Goal: Communication & Community: Answer question/provide support

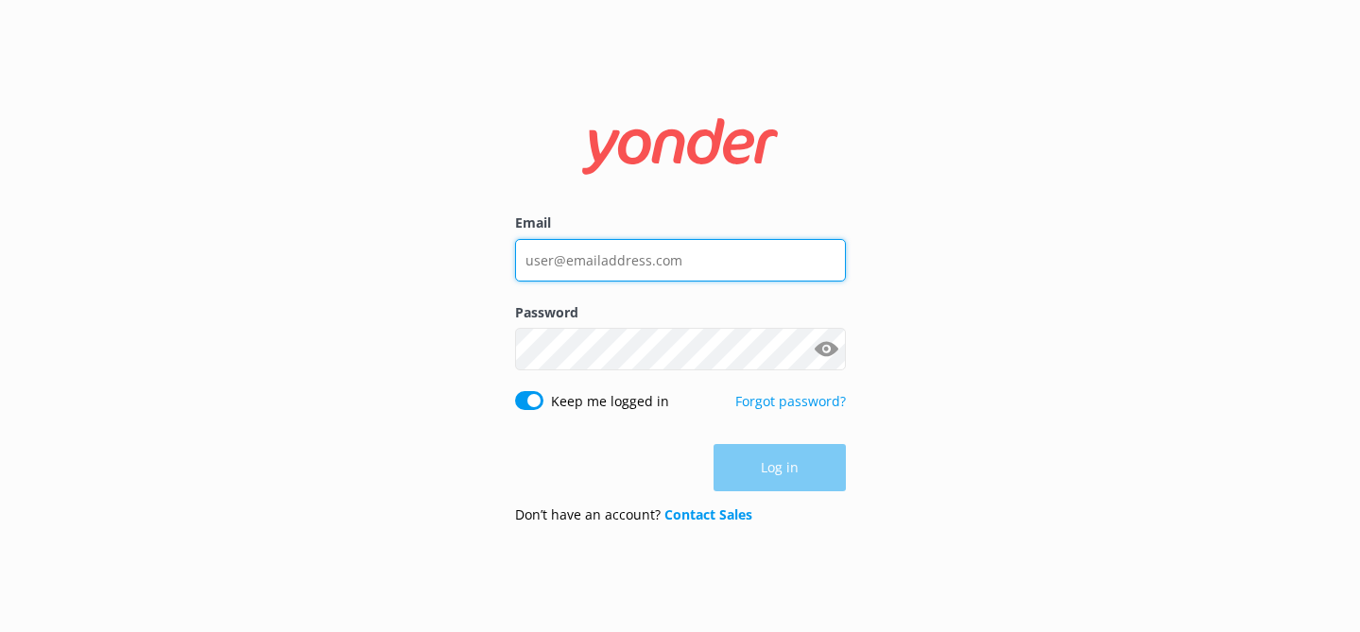
type input "[EMAIL_ADDRESS][DOMAIN_NAME]"
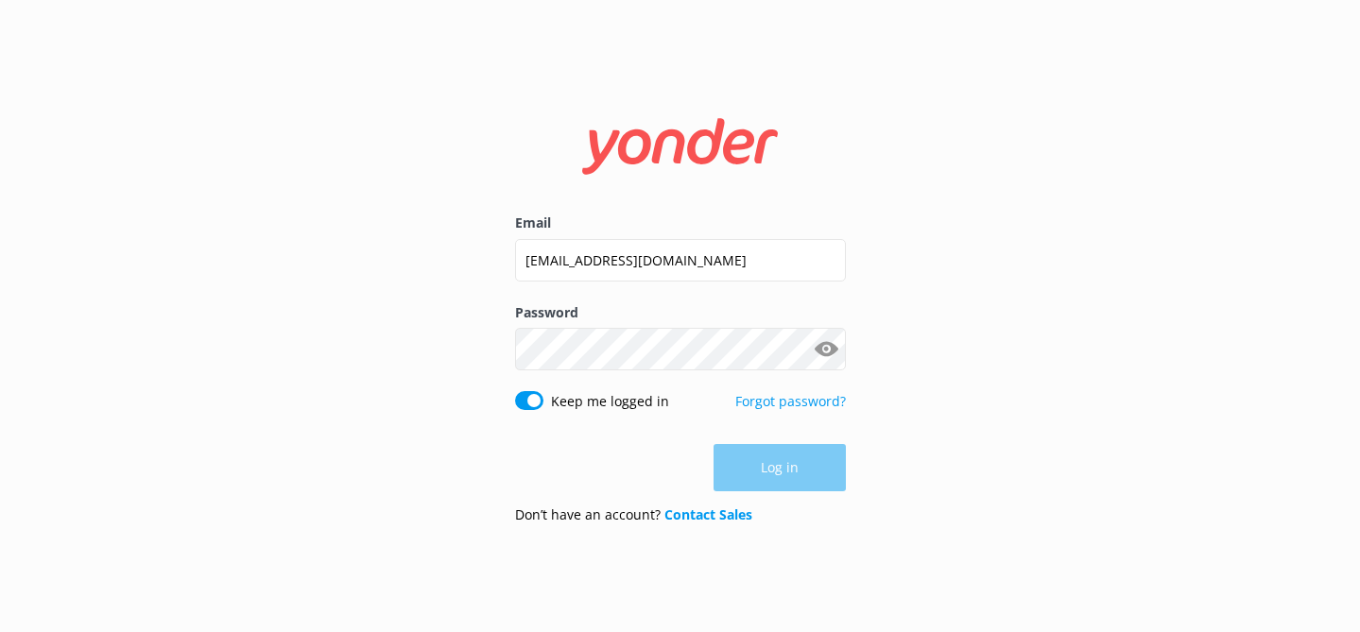
click at [803, 471] on div "Log in" at bounding box center [680, 467] width 331 height 47
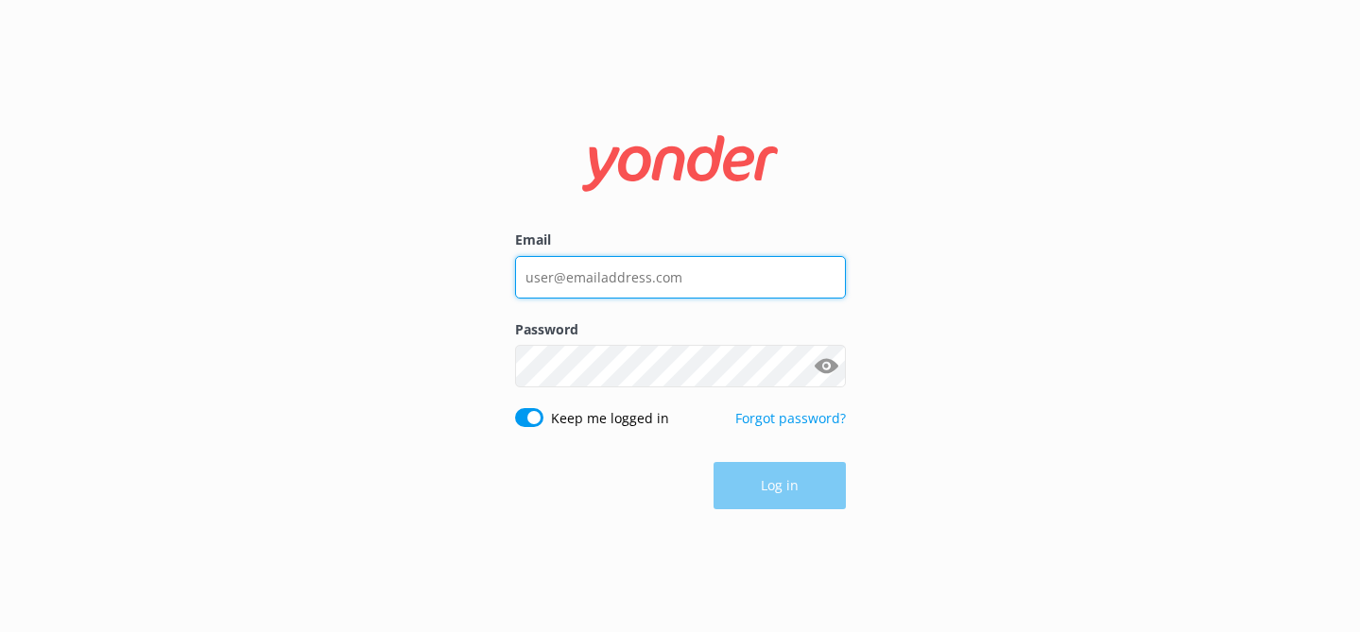
type input "[EMAIL_ADDRESS][DOMAIN_NAME]"
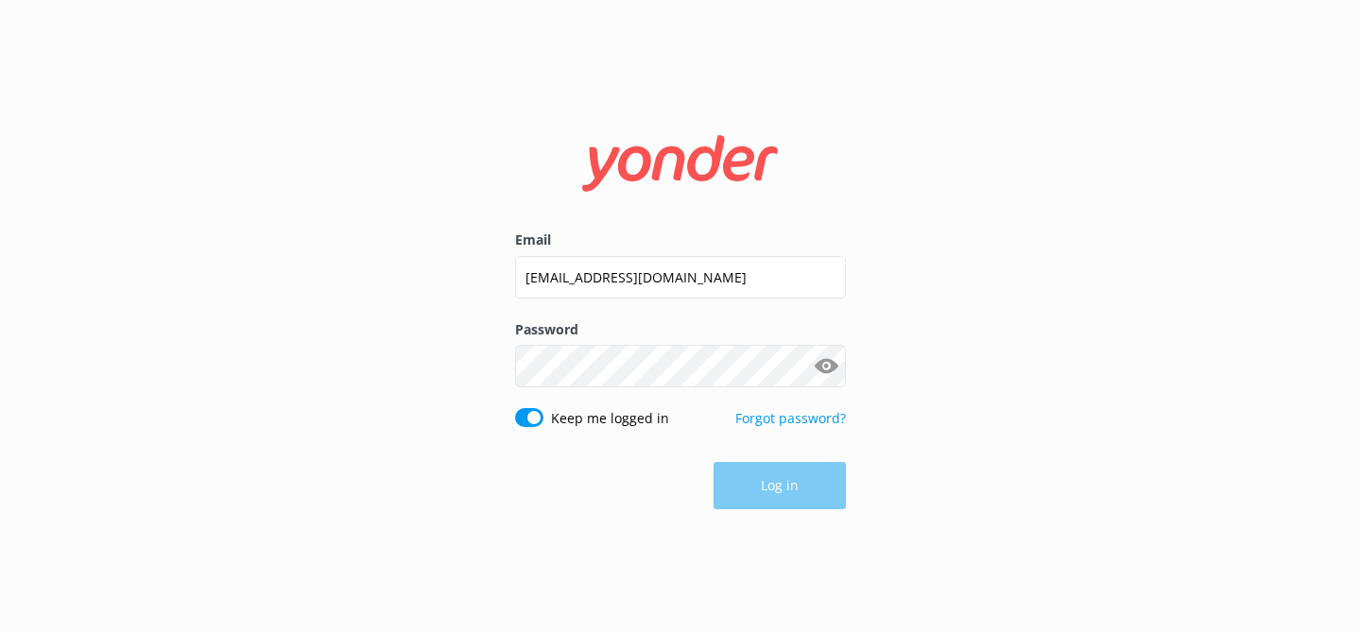
click at [808, 379] on button "Show password" at bounding box center [827, 367] width 38 height 38
click at [787, 482] on button "Log in" at bounding box center [779, 486] width 132 height 47
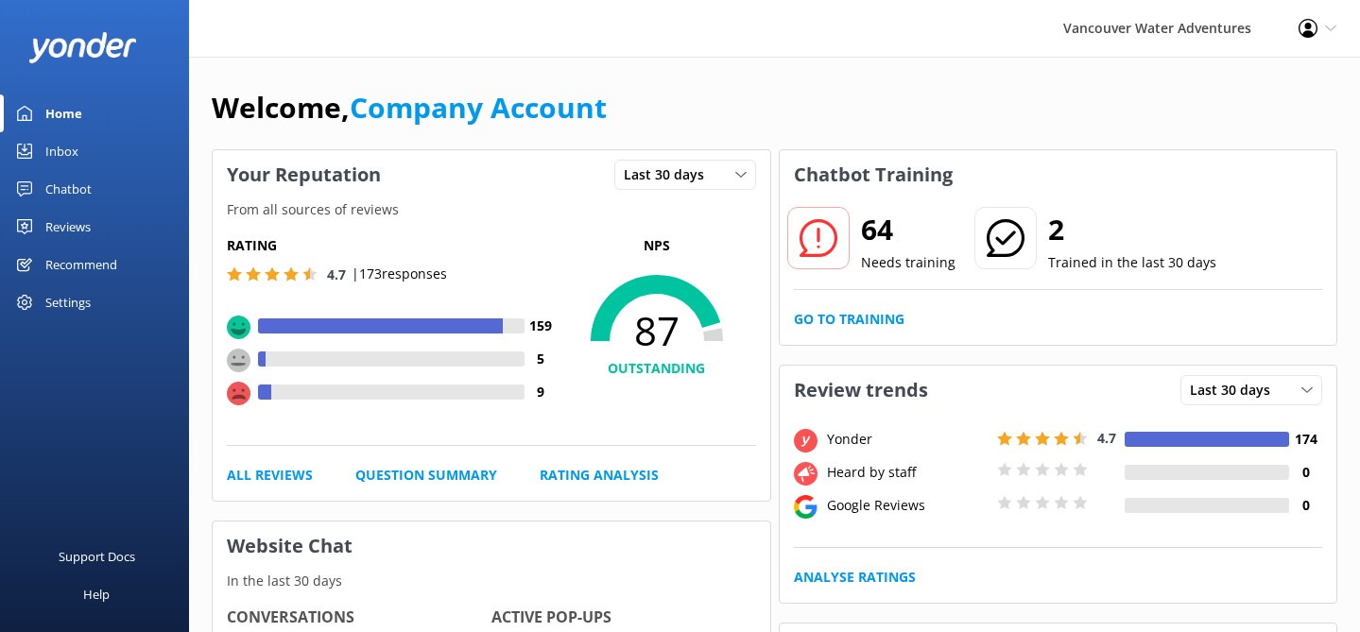
click at [737, 91] on div "Welcome, Company Account" at bounding box center [774, 117] width 1125 height 64
click at [721, 95] on div "Welcome, Company Account" at bounding box center [774, 117] width 1125 height 64
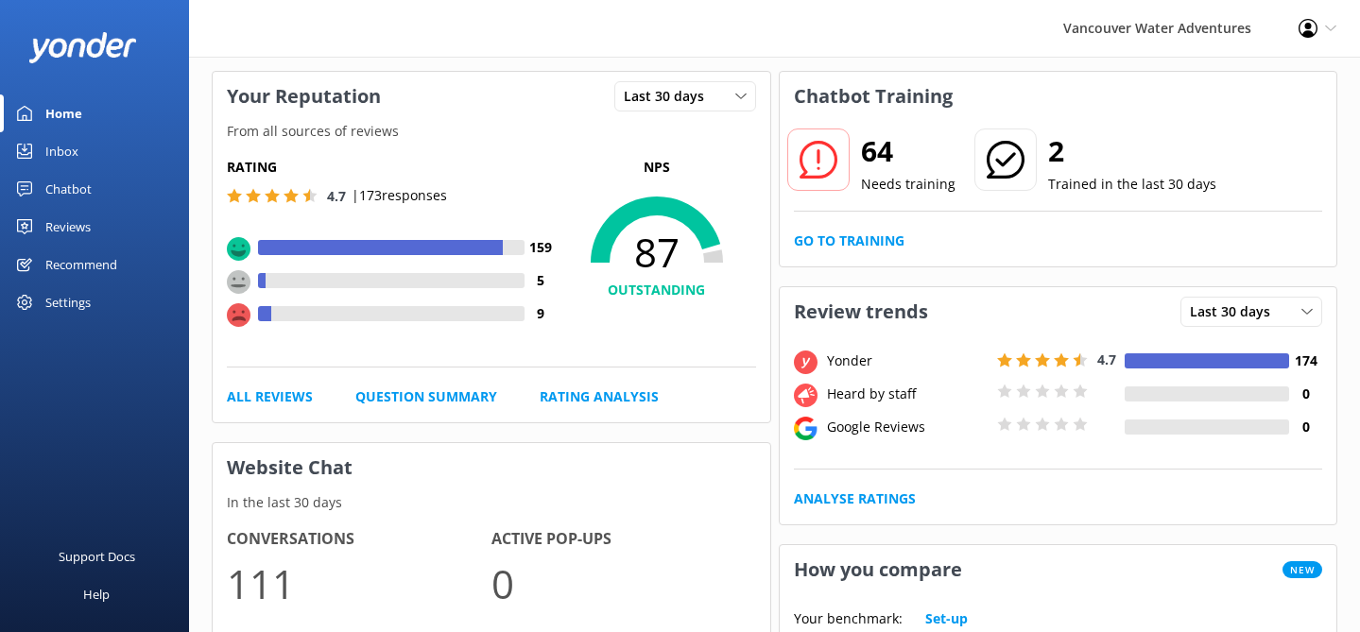
scroll to position [94, 0]
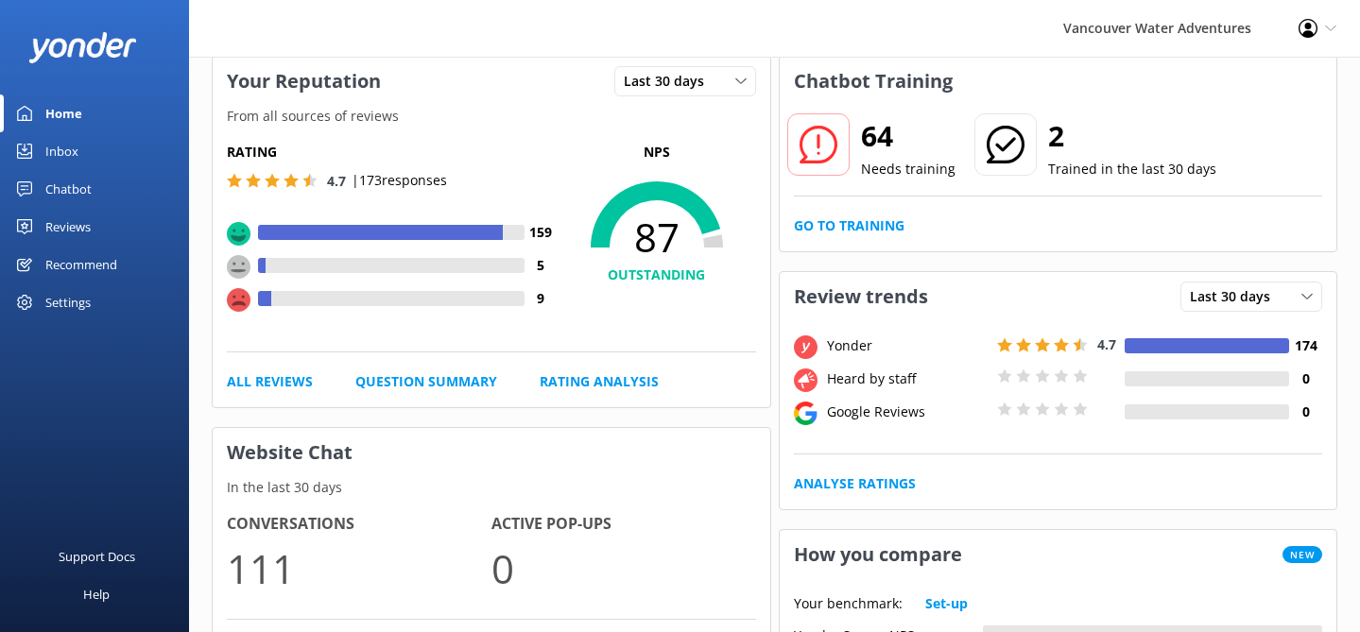
click at [89, 149] on link "Inbox" at bounding box center [94, 151] width 189 height 38
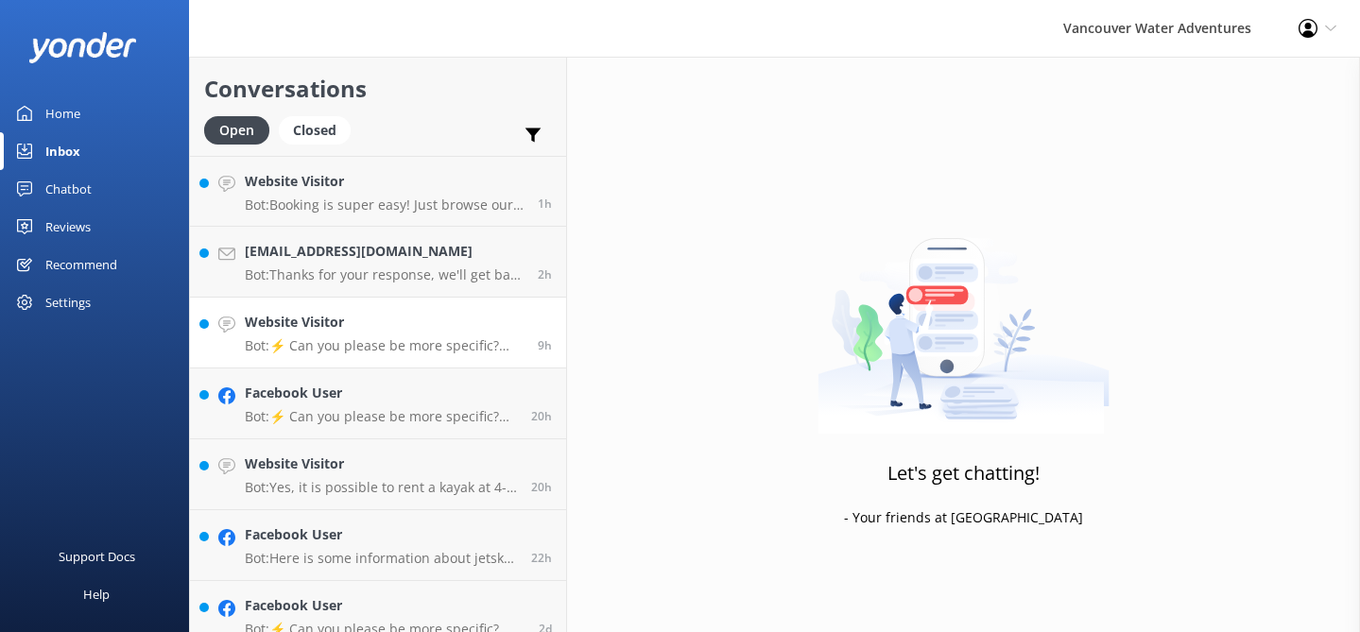
click at [446, 345] on p "Bot: ⚡ Can you please be more specific? Alternatively, you can leave your conta…" at bounding box center [384, 345] width 279 height 17
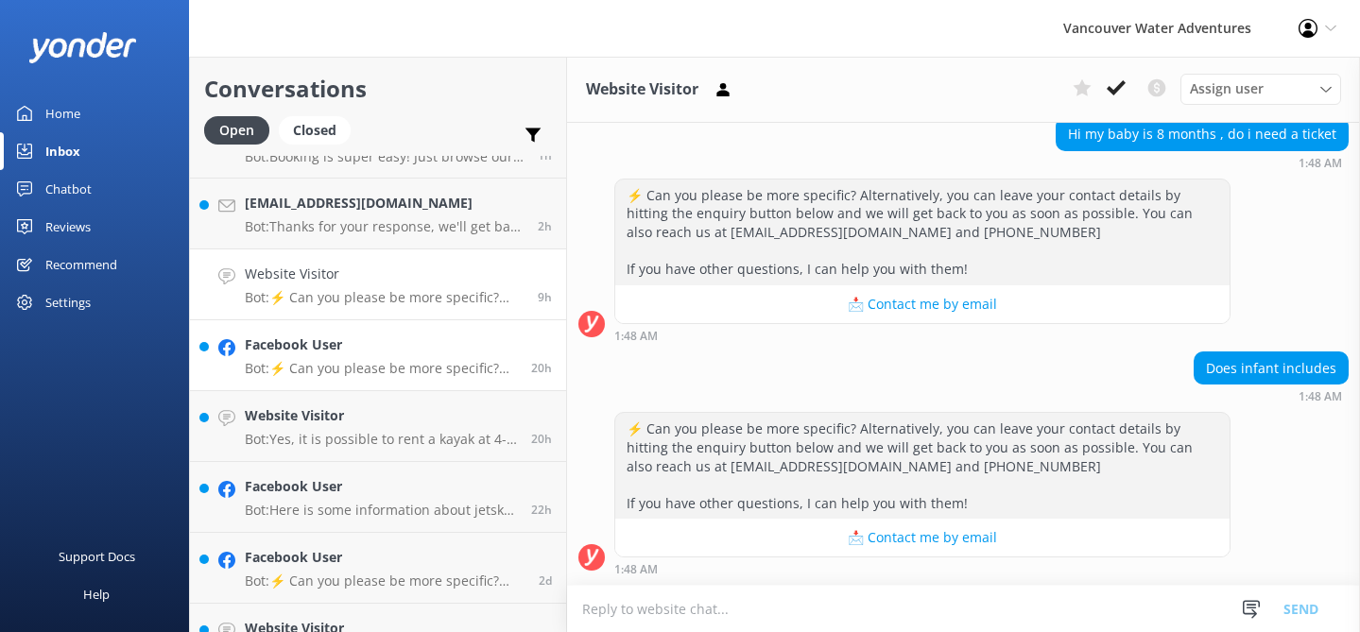
scroll to position [52, 0]
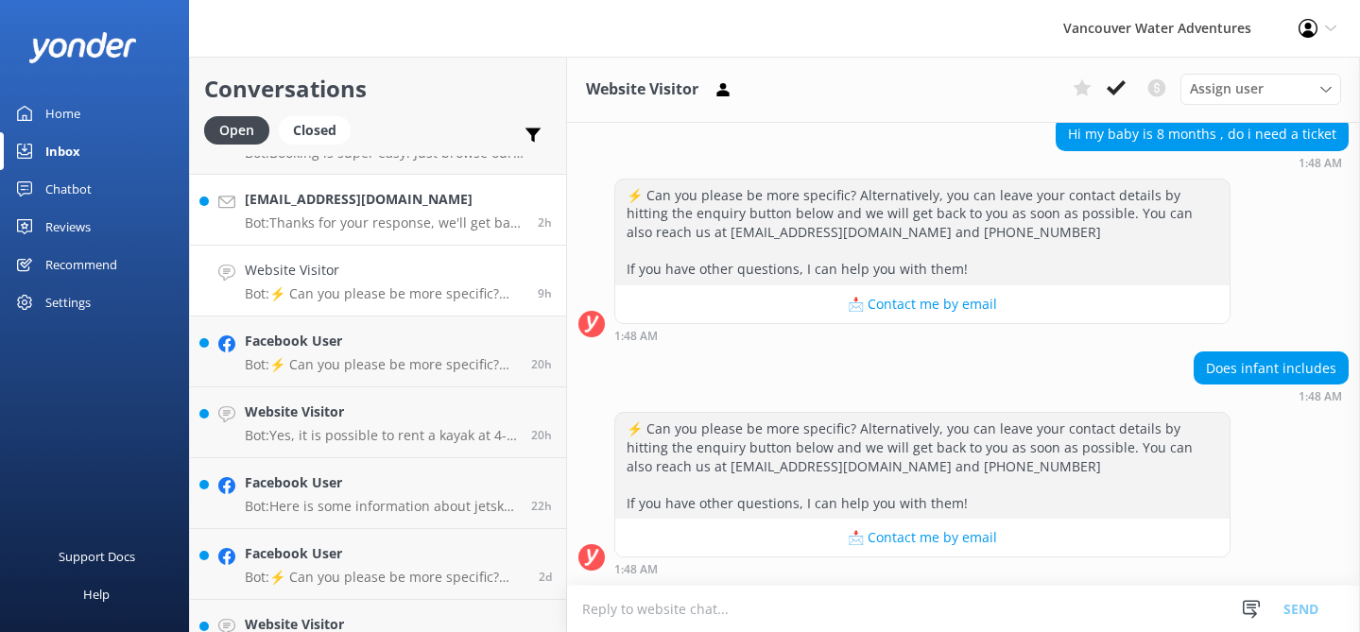
click at [418, 213] on div "[EMAIL_ADDRESS][DOMAIN_NAME] Bot: Thanks for your response, we'll get back to y…" at bounding box center [384, 210] width 279 height 42
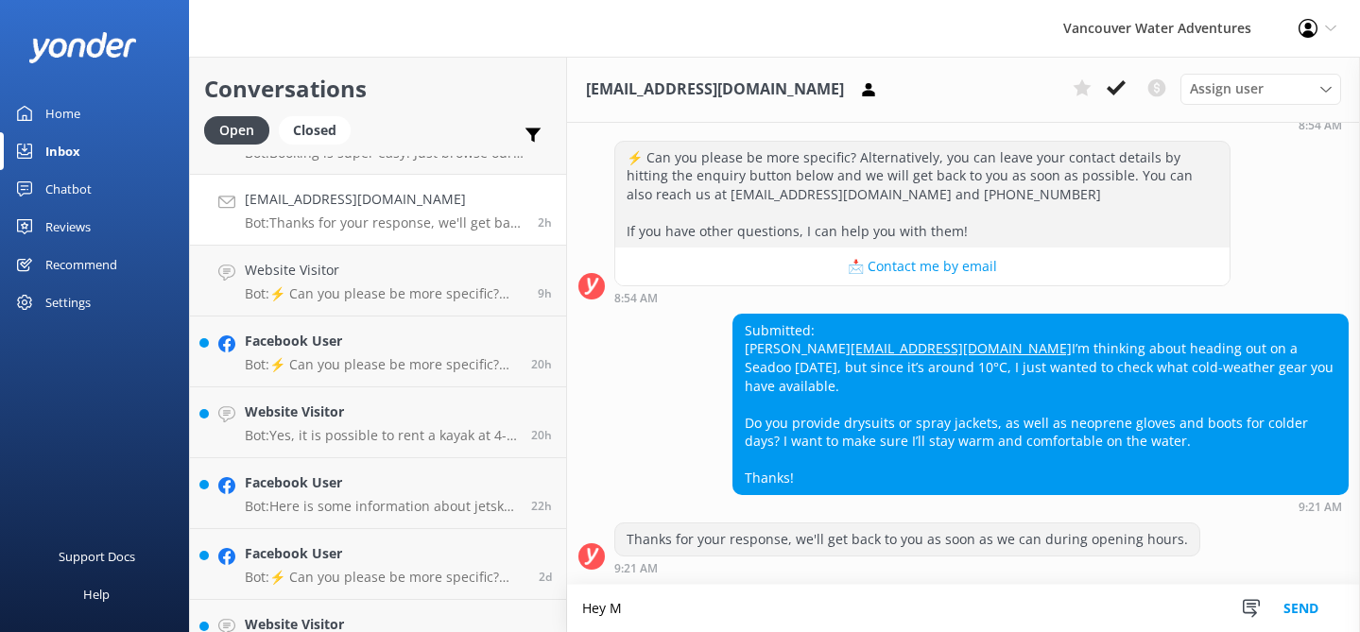
scroll to position [250, 0]
click at [932, 609] on textarea "Hey [PERSON_NAME], thanks for reaching out! We provide wetsuits, but not gloves…" at bounding box center [963, 608] width 793 height 47
click at [1088, 616] on textarea "Hey [PERSON_NAME], thanks for reaching out! We provide wetsuits, but not gloves…" at bounding box center [963, 608] width 793 height 47
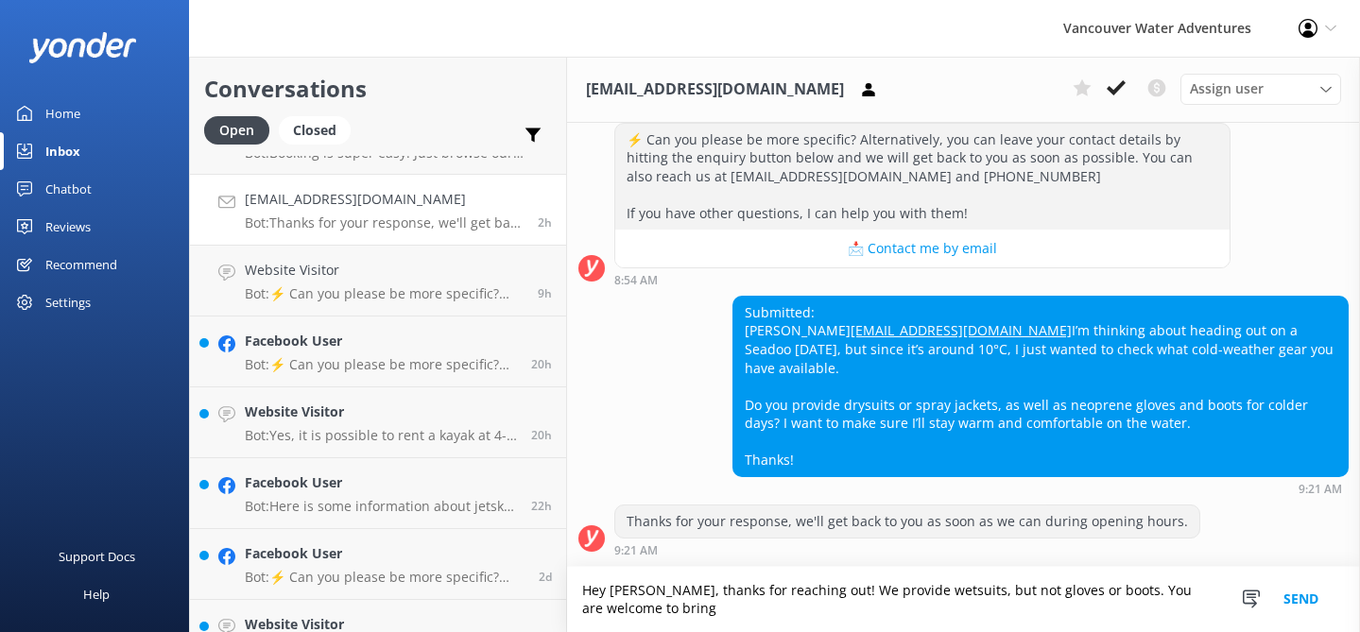
scroll to position [268, 0]
type textarea "Hey [PERSON_NAME], thanks for reaching out! We provide wetsuits, but not gloves…"
click at [1298, 593] on button "Send" at bounding box center [1300, 599] width 71 height 65
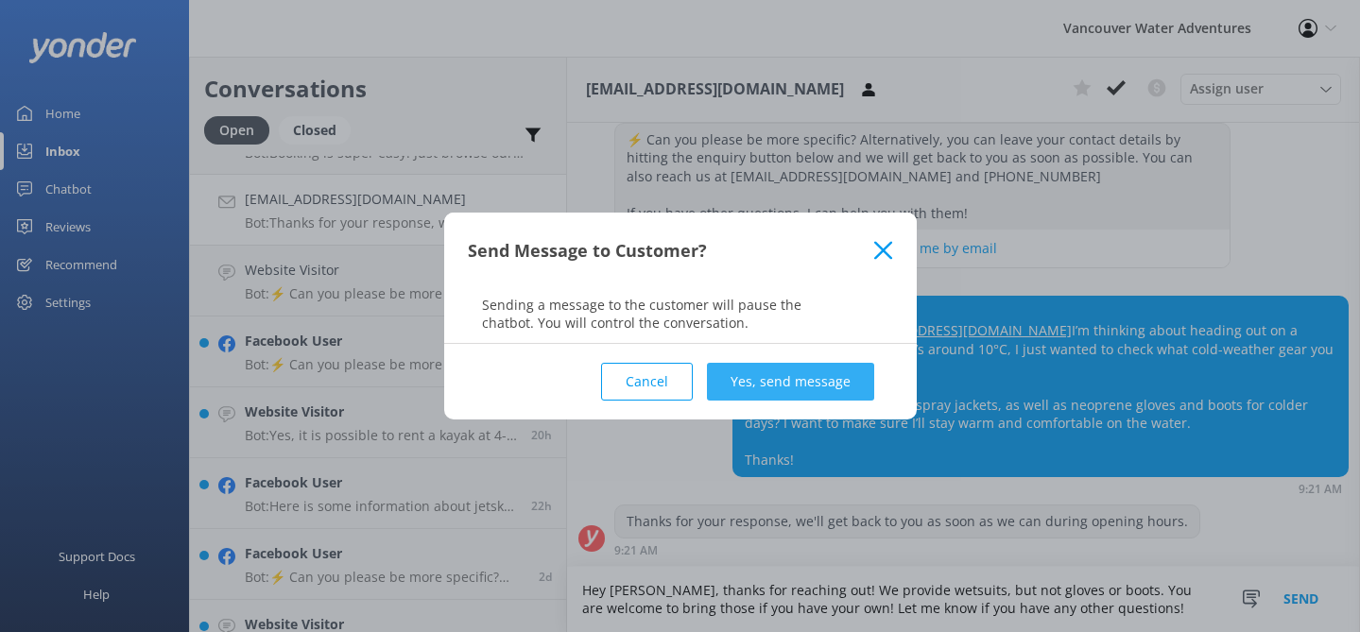
click at [765, 375] on button "Yes, send message" at bounding box center [790, 382] width 167 height 38
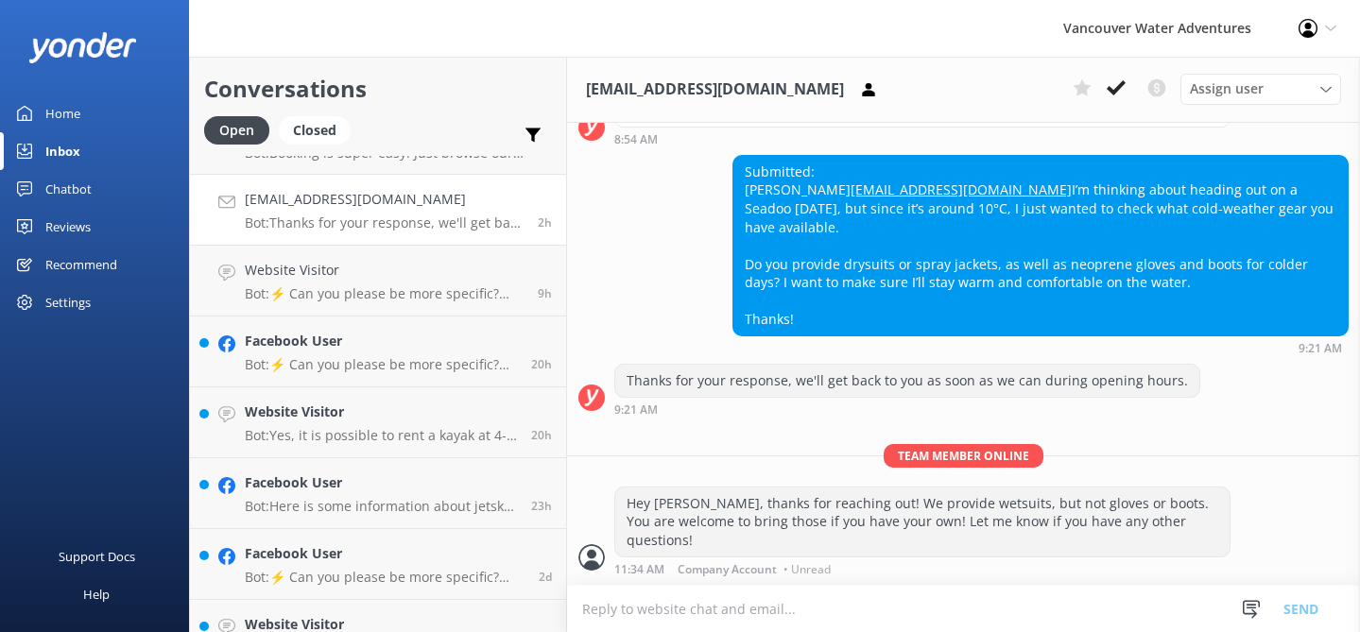
scroll to position [432, 0]
